Goal: Transaction & Acquisition: Purchase product/service

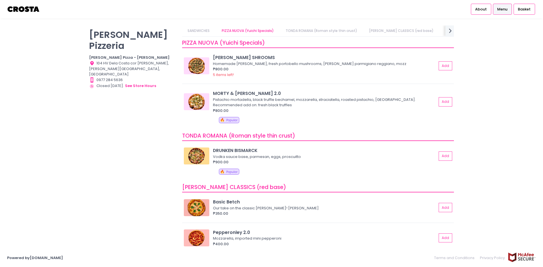
scroll to position [37, 0]
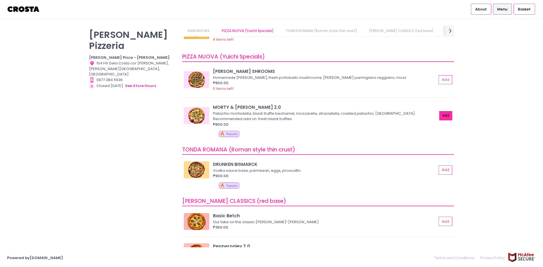
click at [439, 114] on button "Add" at bounding box center [445, 115] width 13 height 9
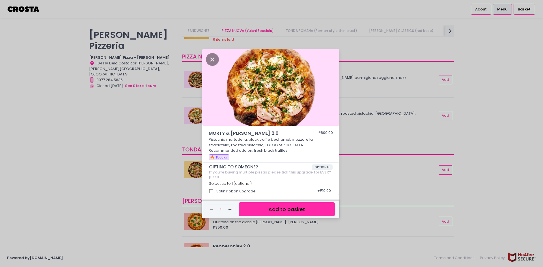
click at [258, 207] on button "Add to basket" at bounding box center [287, 209] width 96 height 14
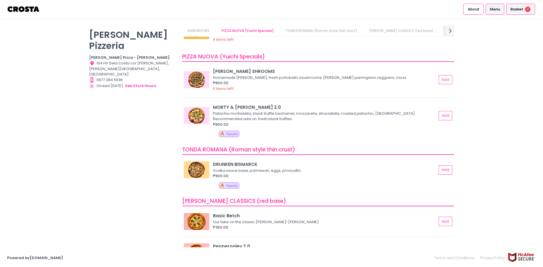
click at [520, 8] on span "Basket" at bounding box center [516, 10] width 13 height 6
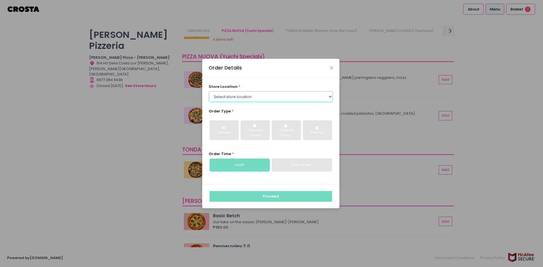
click at [273, 99] on select "Select store location [PERSON_NAME] Pizza - [PERSON_NAME] Pizza - [GEOGRAPHIC_D…" at bounding box center [271, 96] width 124 height 11
select select "5fabb2e53664a8677beaeb89"
click at [209, 91] on select "Select store location [PERSON_NAME] Pizza - [PERSON_NAME] Pizza - [GEOGRAPHIC_D…" at bounding box center [271, 96] width 124 height 11
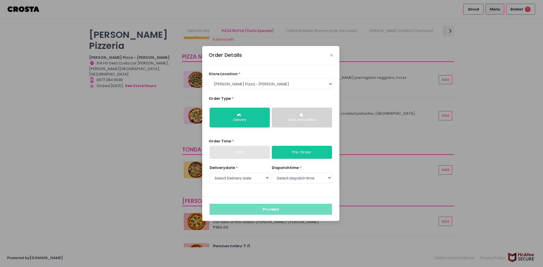
click at [241, 154] on div "ASAP" at bounding box center [240, 152] width 60 height 13
